Goal: Transaction & Acquisition: Purchase product/service

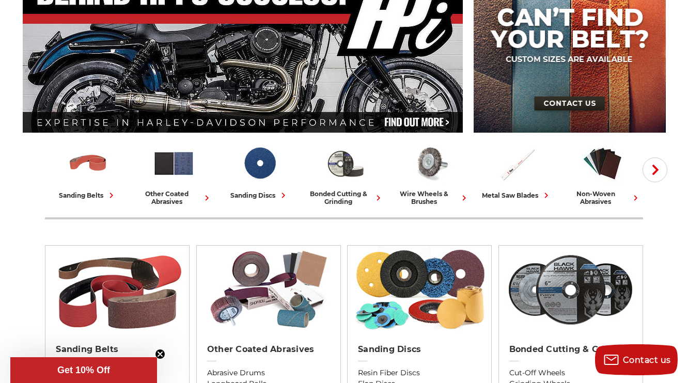
scroll to position [165, 0]
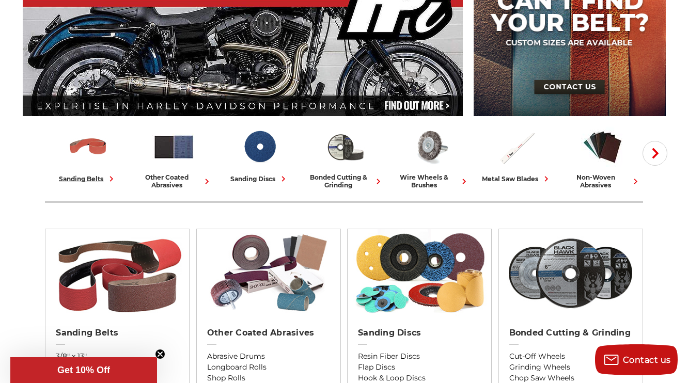
click at [89, 176] on div "sanding belts" at bounding box center [88, 178] width 58 height 11
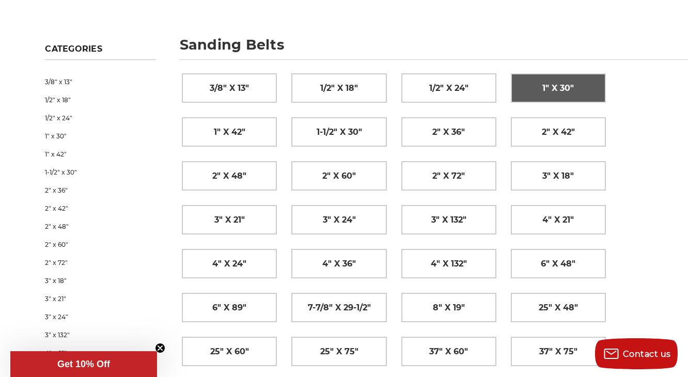
click at [540, 91] on link "1" x 30"" at bounding box center [558, 88] width 94 height 28
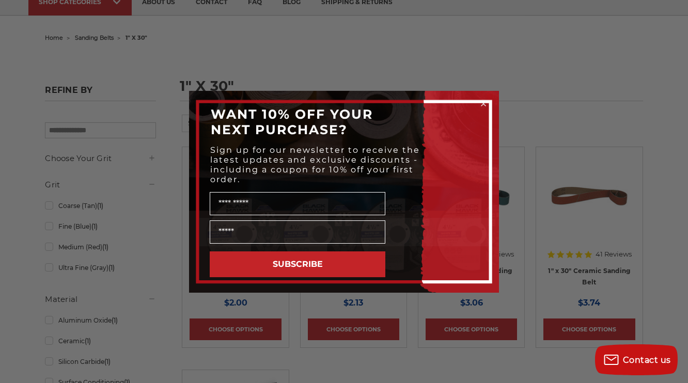
click at [483, 101] on circle "Close dialog" at bounding box center [484, 104] width 10 height 10
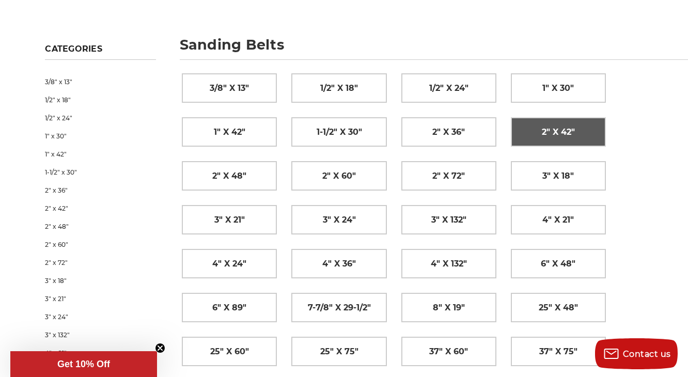
click at [541, 134] on link "2" x 42"" at bounding box center [558, 132] width 94 height 28
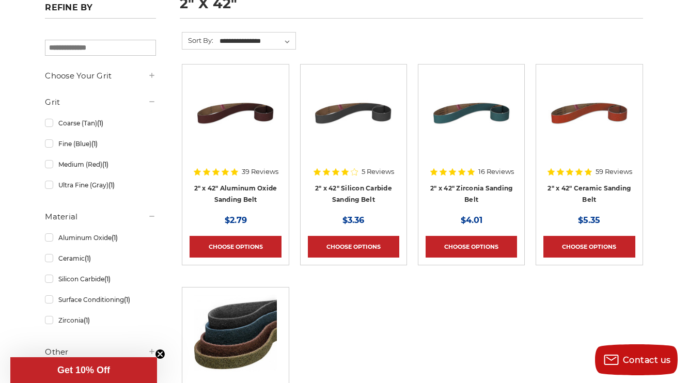
click at [591, 191] on h4 "2" x 42" Ceramic Sanding Belt" at bounding box center [588, 196] width 91 height 29
click at [586, 200] on link "2" x 42" Ceramic Sanding Belt" at bounding box center [588, 194] width 83 height 20
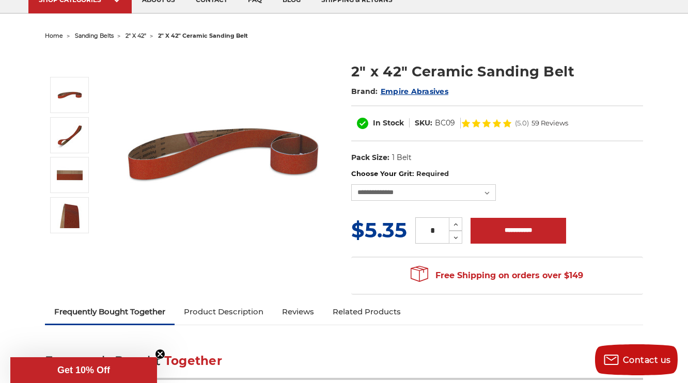
scroll to position [83, 0]
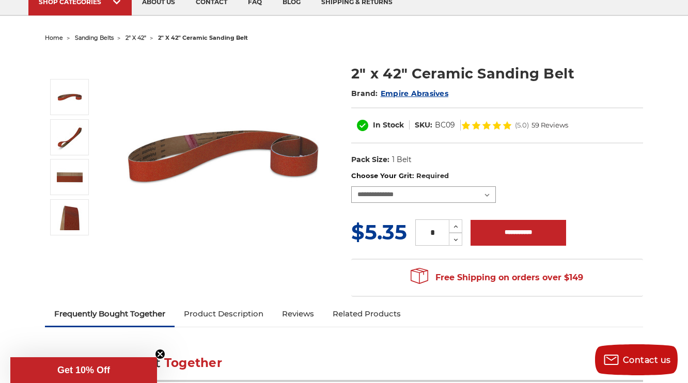
click at [481, 192] on select "**********" at bounding box center [423, 194] width 145 height 17
click at [351, 186] on select "**********" at bounding box center [423, 194] width 145 height 17
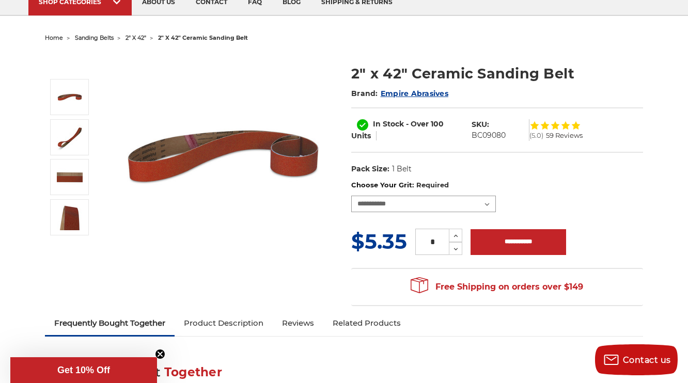
click at [481, 202] on select "**********" at bounding box center [423, 204] width 145 height 17
select select "****"
click at [351, 196] on select "**********" at bounding box center [423, 204] width 145 height 17
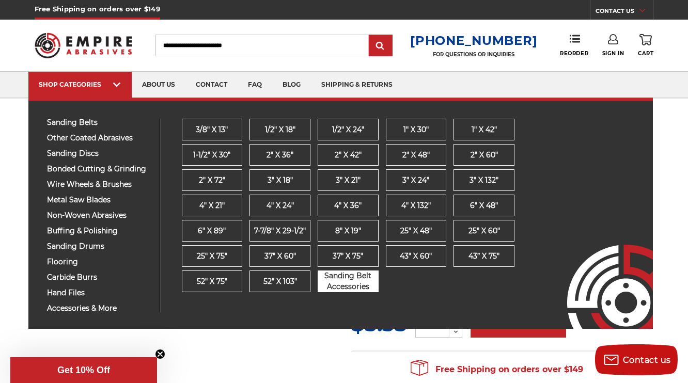
click at [350, 283] on span "Sanding Belt Accessories" at bounding box center [348, 282] width 60 height 22
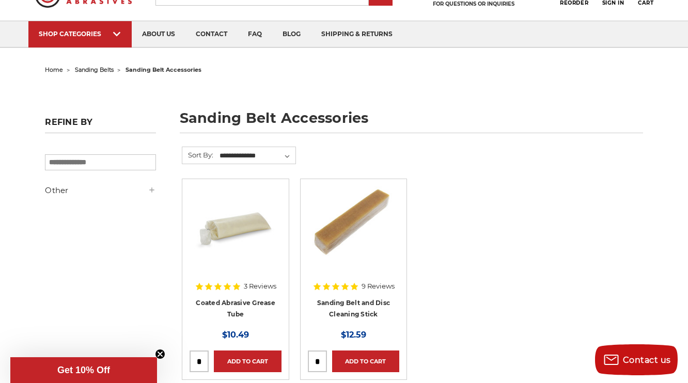
scroll to position [41, 0]
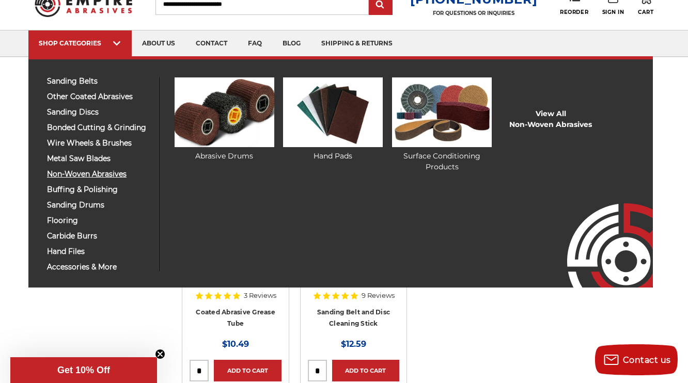
click at [102, 173] on span "non-woven abrasives" at bounding box center [99, 174] width 105 height 8
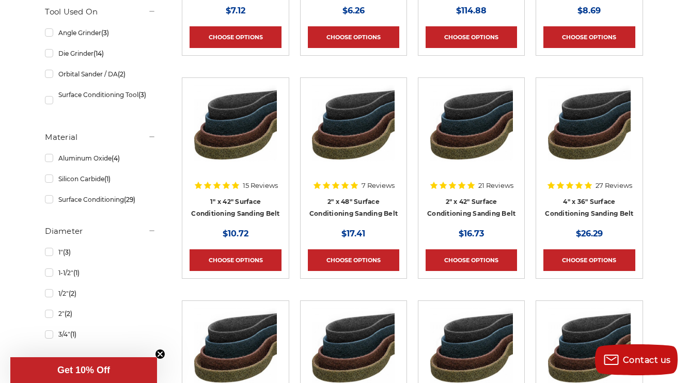
scroll to position [496, 0]
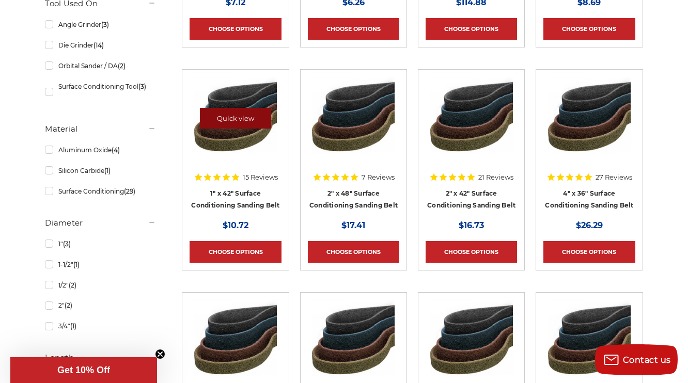
click at [231, 116] on link "Quick view" at bounding box center [235, 118] width 71 height 21
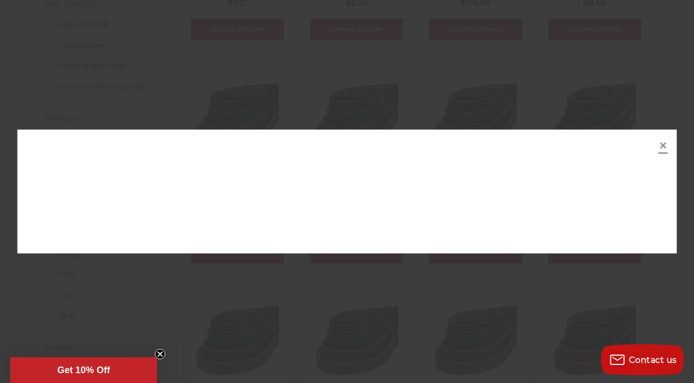
click at [661, 147] on span "×" at bounding box center [662, 145] width 9 height 20
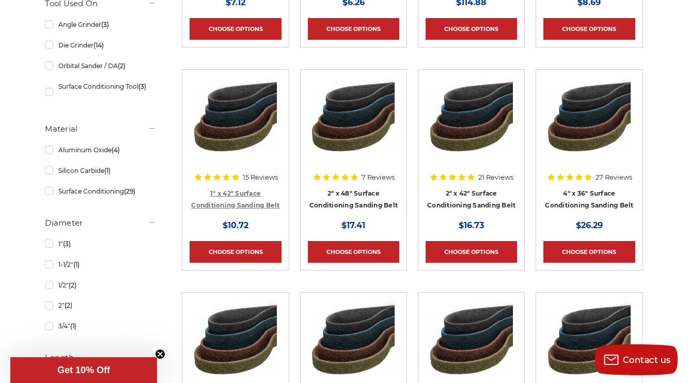
click at [219, 190] on link "1" x 42" Surface Conditioning Sanding Belt" at bounding box center [235, 200] width 88 height 20
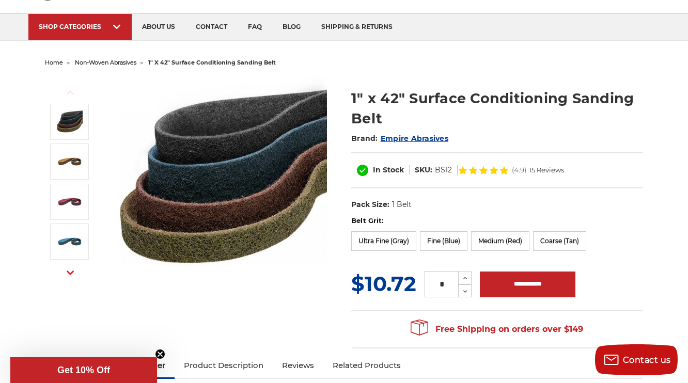
scroll to position [41, 0]
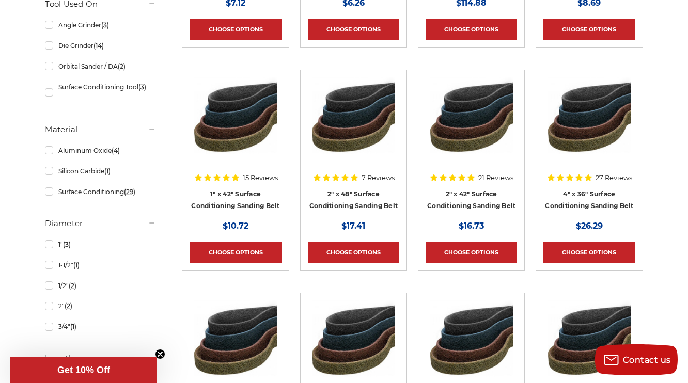
scroll to position [496, 0]
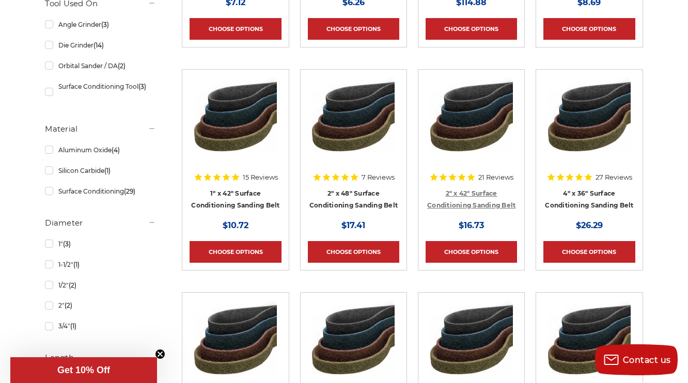
click at [462, 191] on link "2" x 42" Surface Conditioning Sanding Belt" at bounding box center [471, 200] width 88 height 20
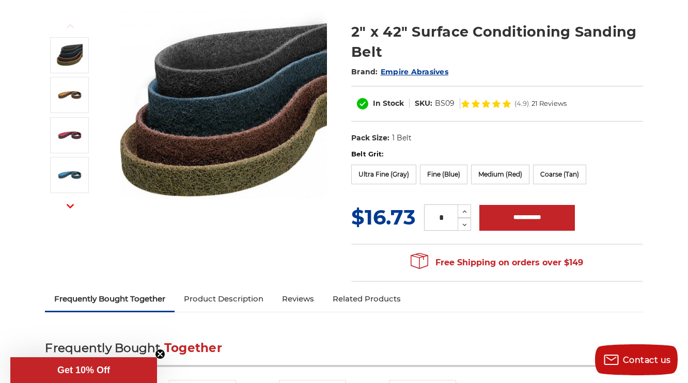
scroll to position [124, 0]
click at [549, 173] on label "Coarse (Tan)" at bounding box center [559, 175] width 53 height 20
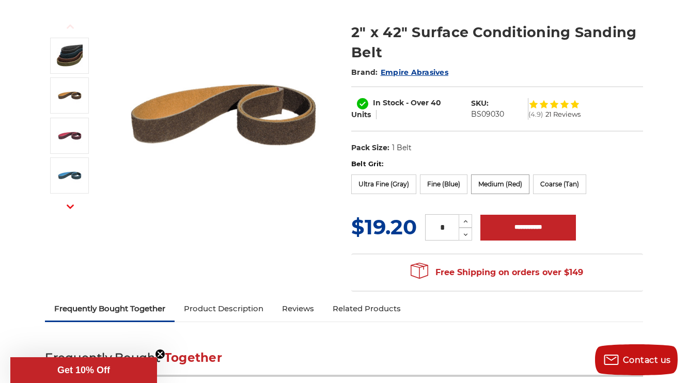
click at [512, 188] on label "Medium (Red)" at bounding box center [500, 185] width 58 height 20
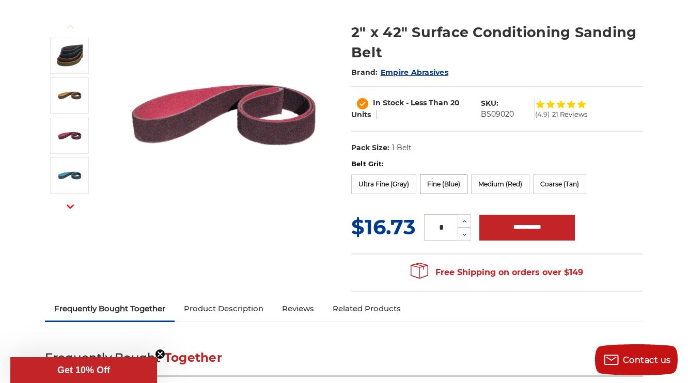
click at [451, 184] on label "Fine (Blue)" at bounding box center [444, 185] width 48 height 20
